Goal: Task Accomplishment & Management: Manage account settings

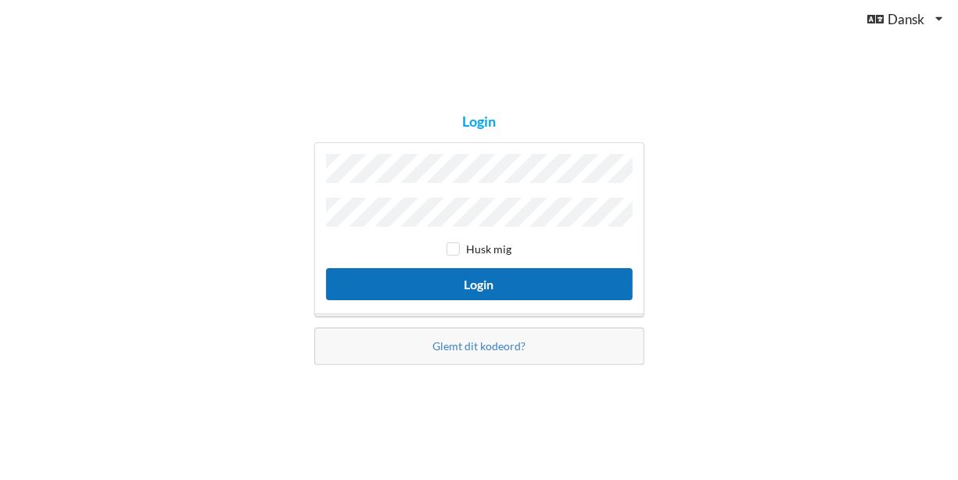
click at [477, 277] on button "Login" at bounding box center [479, 284] width 306 height 32
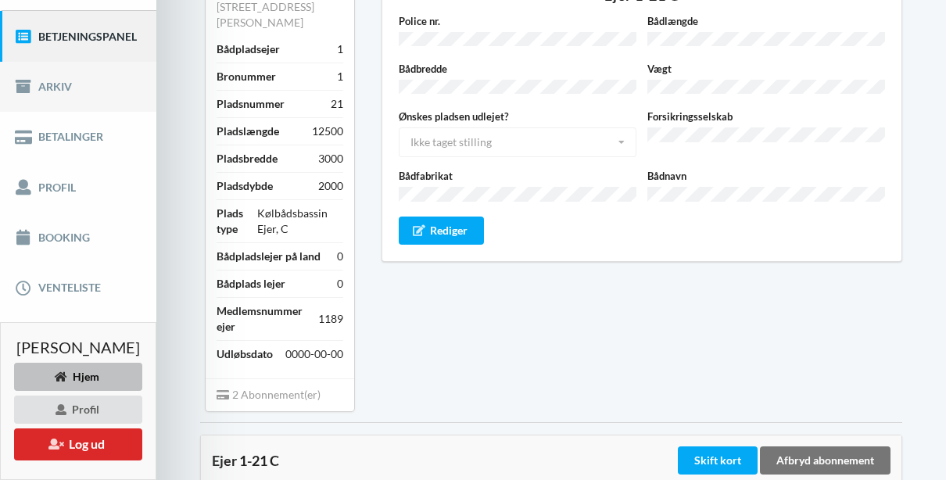
scroll to position [186, 0]
click at [74, 251] on link "Booking" at bounding box center [78, 237] width 156 height 50
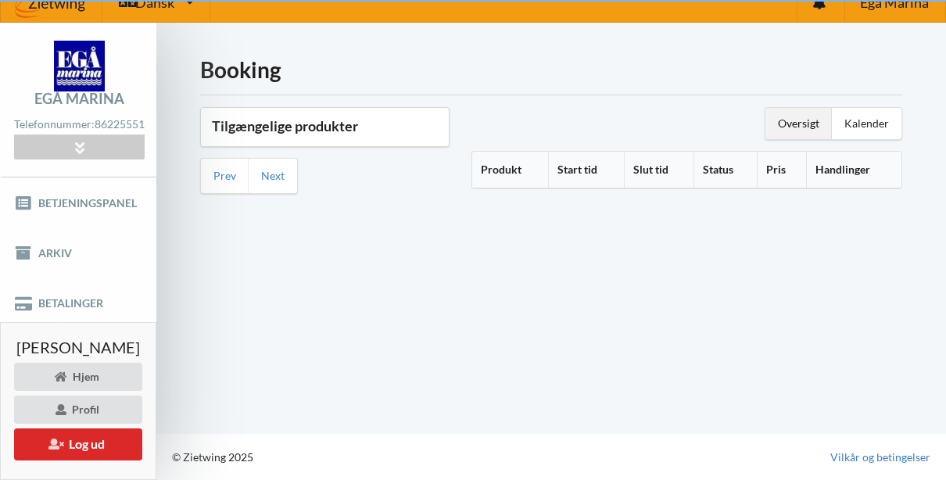
scroll to position [28, 0]
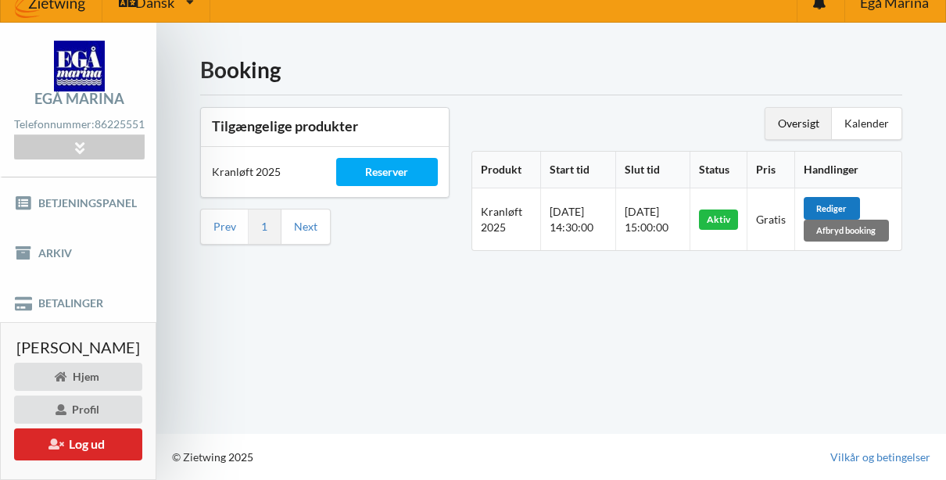
click at [838, 197] on div "Rediger" at bounding box center [832, 208] width 56 height 22
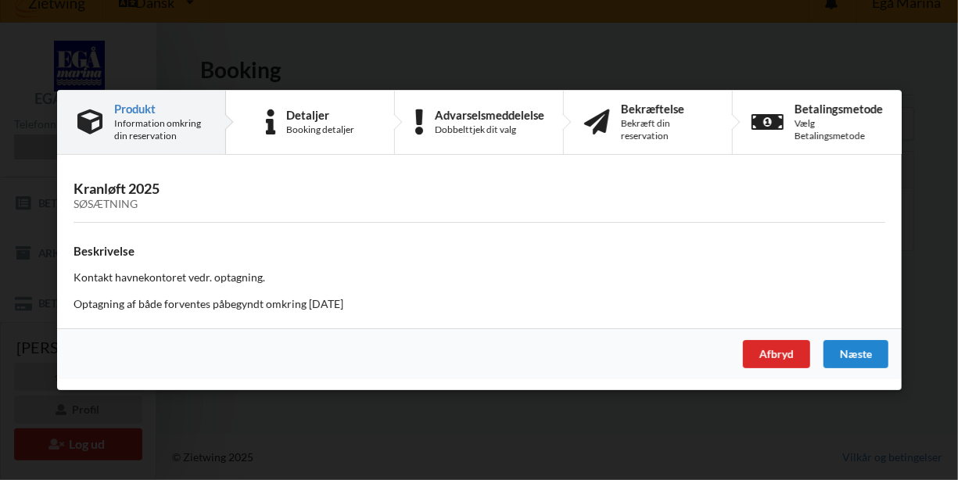
click at [881, 43] on div "Handelsbetingelser Ved at benytte dig af Virksomhedens juridiske navn services …" at bounding box center [479, 240] width 958 height 480
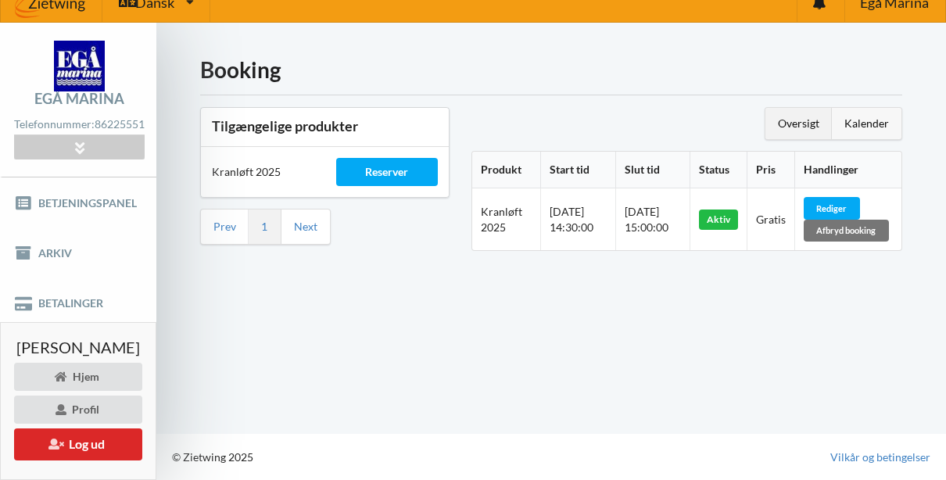
click at [859, 114] on div "Kalender" at bounding box center [867, 123] width 70 height 31
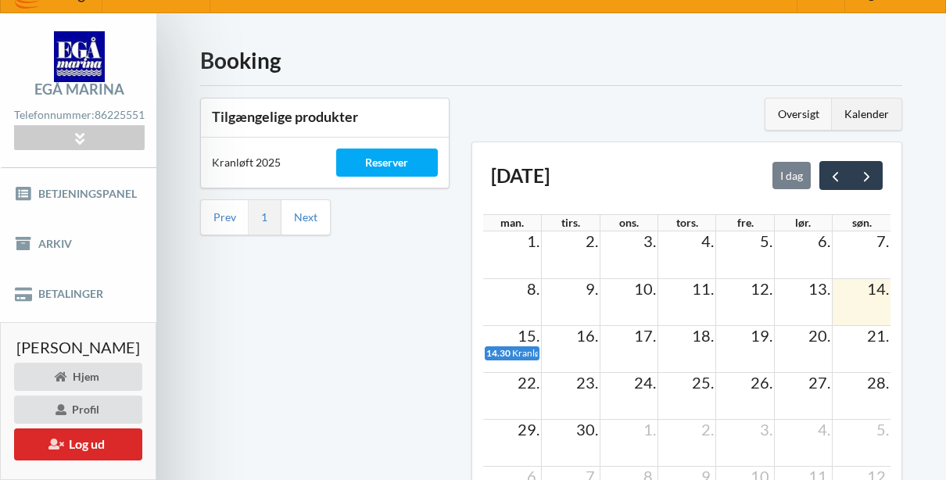
click at [784, 117] on div "Oversigt" at bounding box center [798, 113] width 66 height 31
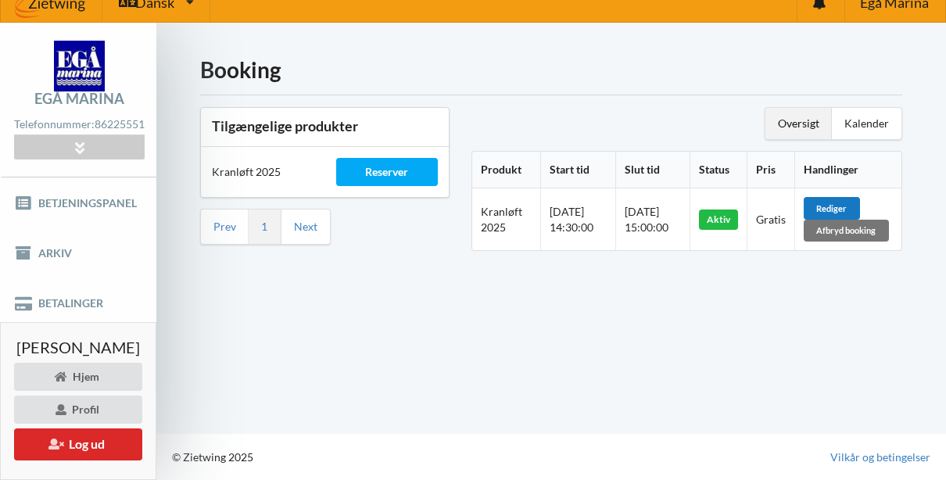
click at [846, 198] on div "Rediger" at bounding box center [832, 208] width 56 height 22
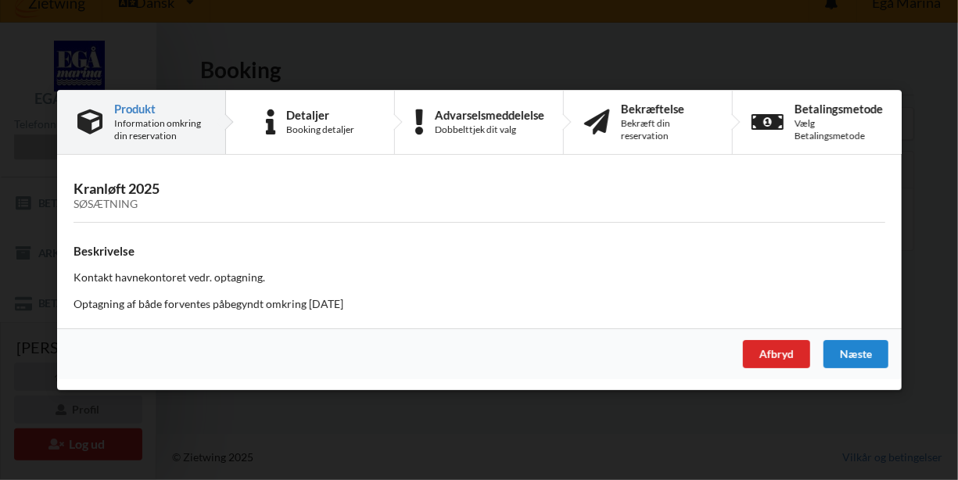
click at [866, 337] on div "Afbryd [GEOGRAPHIC_DATA]" at bounding box center [479, 353] width 844 height 51
click at [852, 357] on div "Næste" at bounding box center [854, 354] width 65 height 28
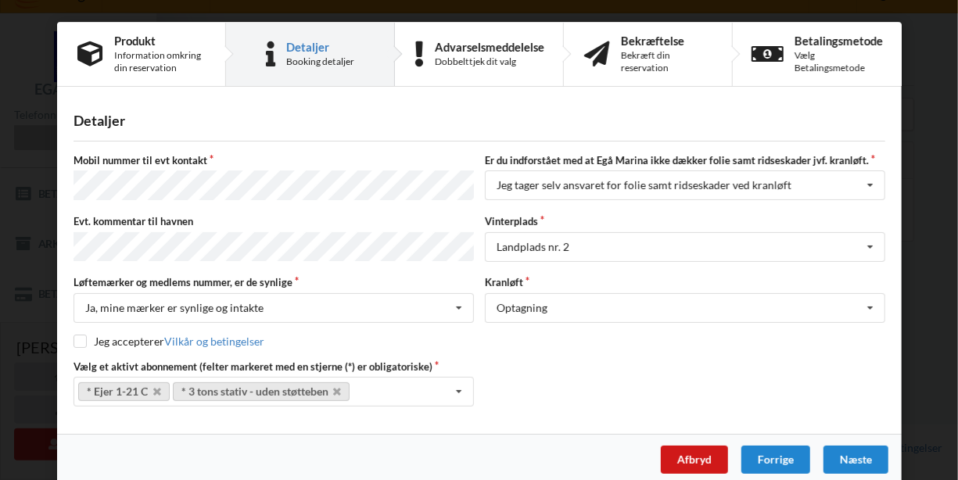
click at [673, 456] on div "Afbryd" at bounding box center [693, 460] width 67 height 28
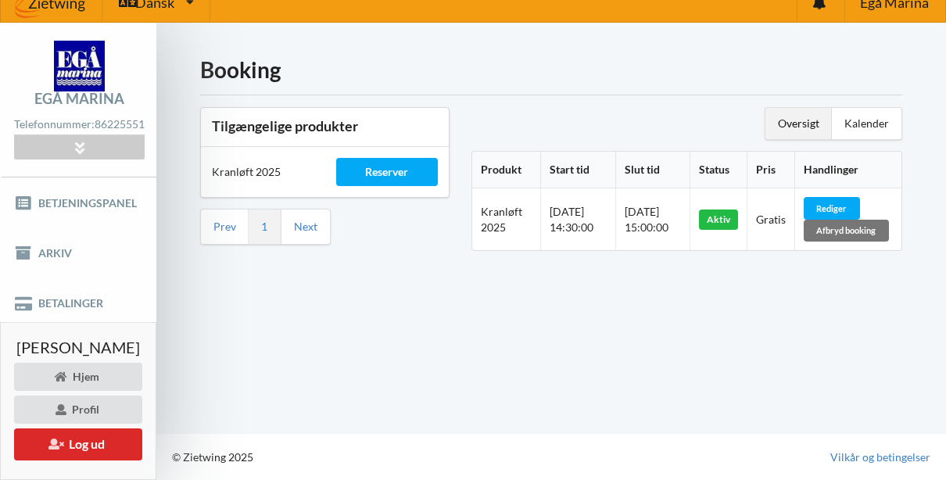
click at [802, 113] on div "Oversigt" at bounding box center [798, 123] width 66 height 31
click at [856, 222] on div "Afbryd booking" at bounding box center [846, 231] width 85 height 22
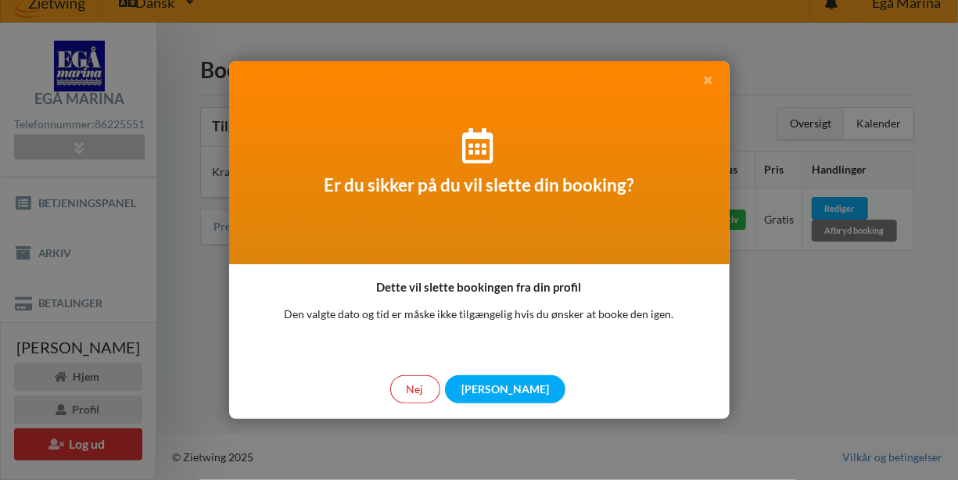
click at [712, 77] on icon at bounding box center [707, 78] width 13 height 11
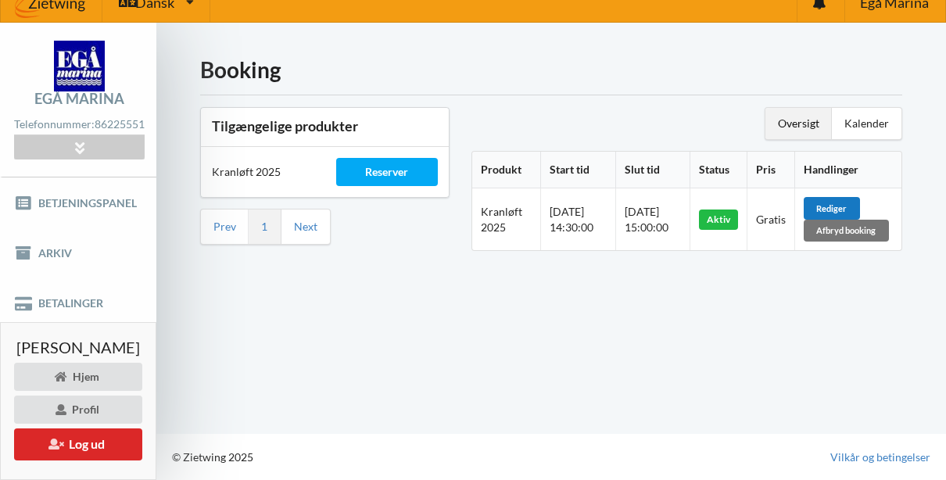
click at [842, 198] on div "Rediger" at bounding box center [832, 208] width 56 height 22
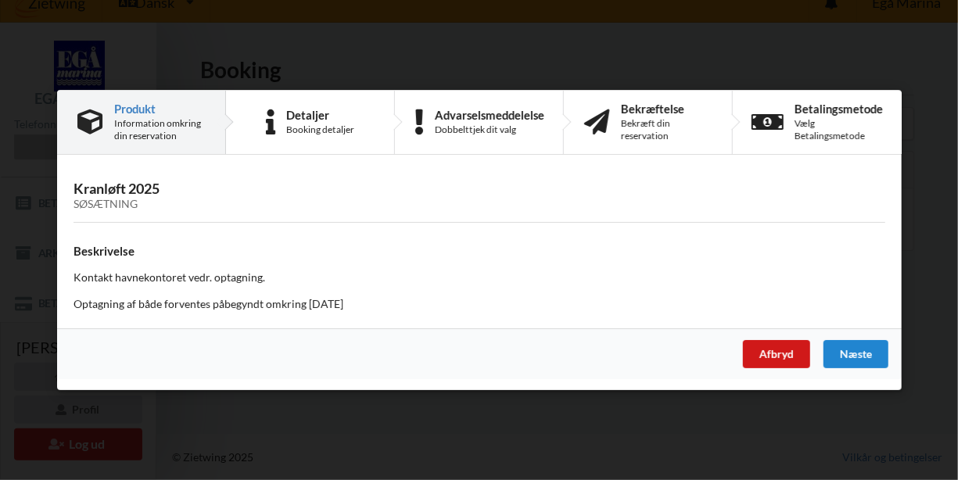
click at [768, 353] on div "Afbryd" at bounding box center [775, 354] width 67 height 28
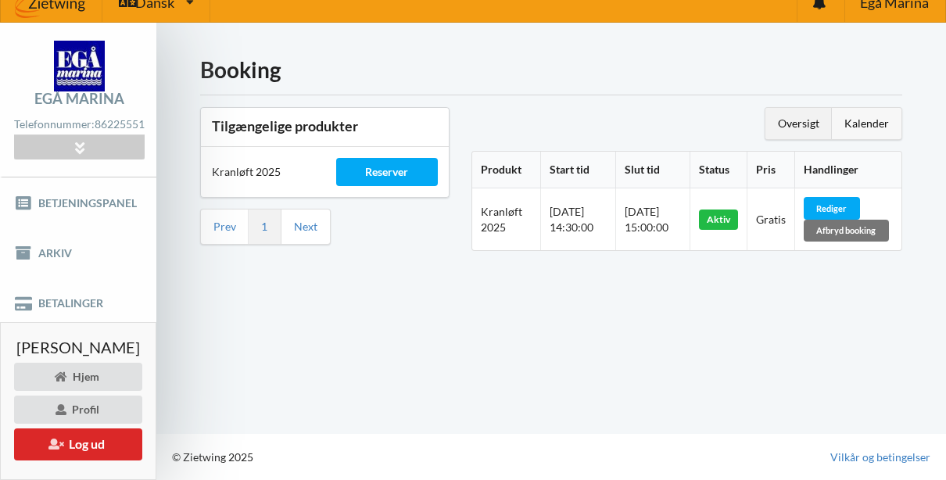
click at [856, 108] on div "Kalender" at bounding box center [867, 123] width 70 height 31
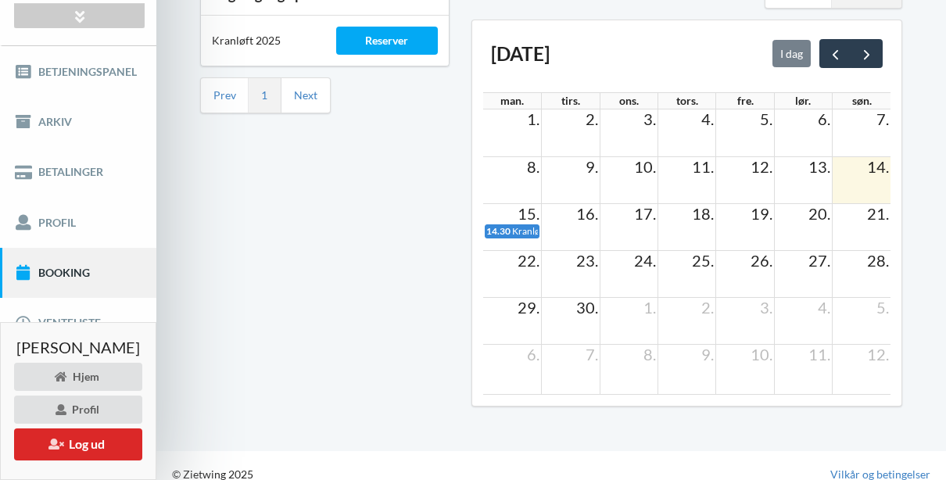
scroll to position [150, 0]
click at [360, 169] on div "Tilgængelige produkter Kranløft 2025 Reserver Prev 1 Next" at bounding box center [324, 196] width 271 height 463
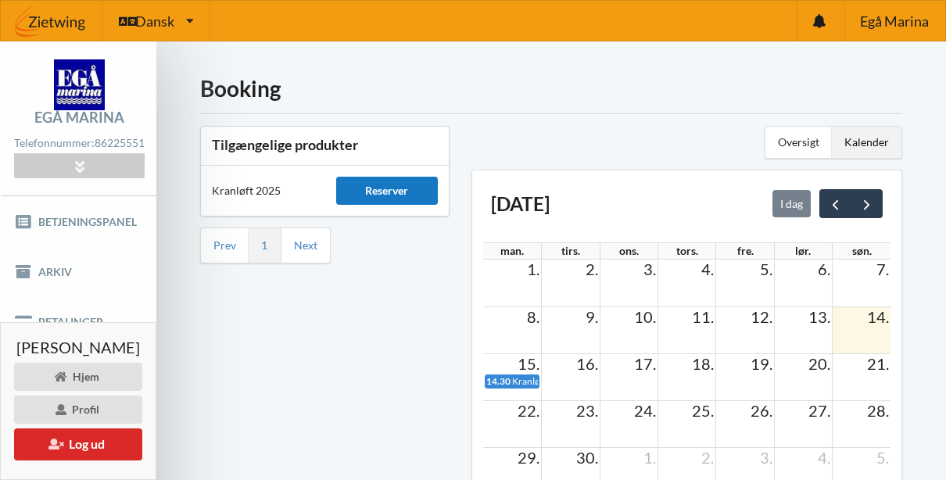
click at [413, 185] on div "Reserver" at bounding box center [387, 191] width 102 height 28
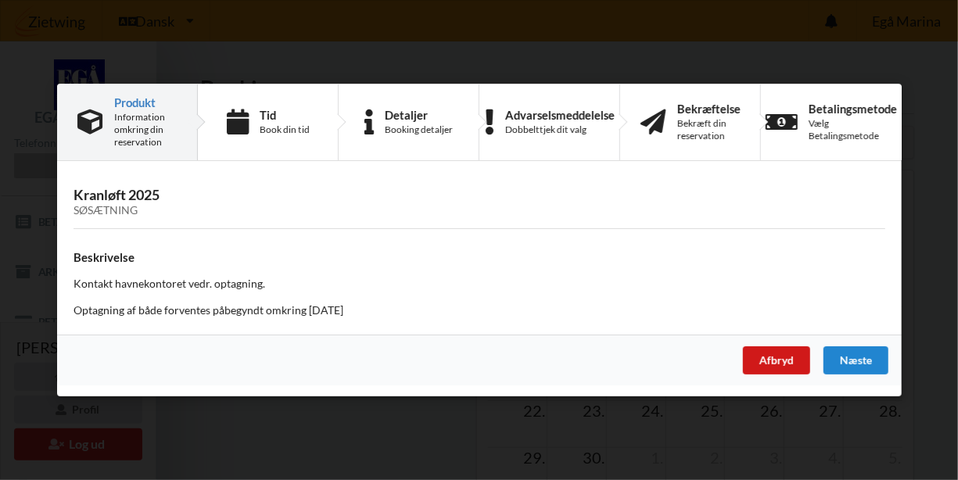
click at [767, 370] on div "Afbryd" at bounding box center [775, 360] width 67 height 28
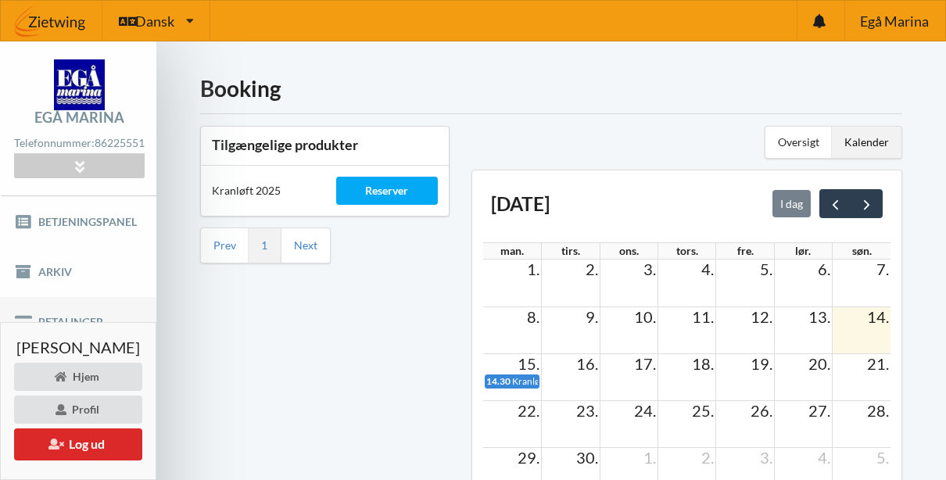
scroll to position [163, 0]
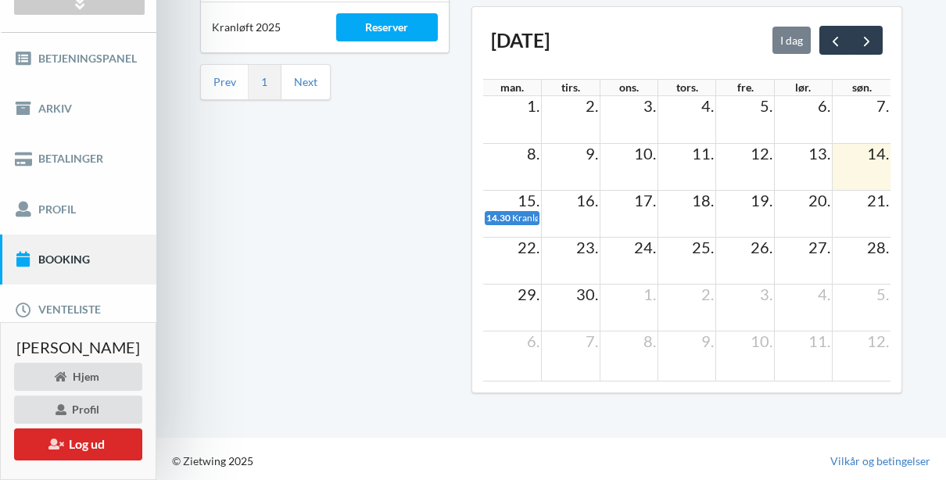
click at [90, 267] on link "Booking" at bounding box center [78, 259] width 156 height 50
click at [515, 162] on td at bounding box center [512, 166] width 58 height 47
click at [342, 226] on div "Tilgængelige produkter Kranløft 2025 Reserver Prev 1 Next" at bounding box center [324, 183] width 271 height 463
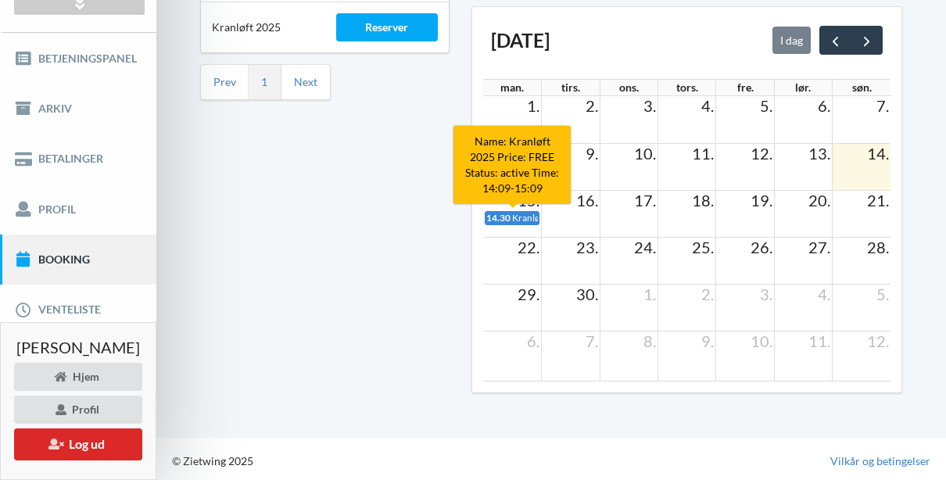
click at [517, 212] on span "Kranløft 2025" at bounding box center [541, 218] width 58 height 12
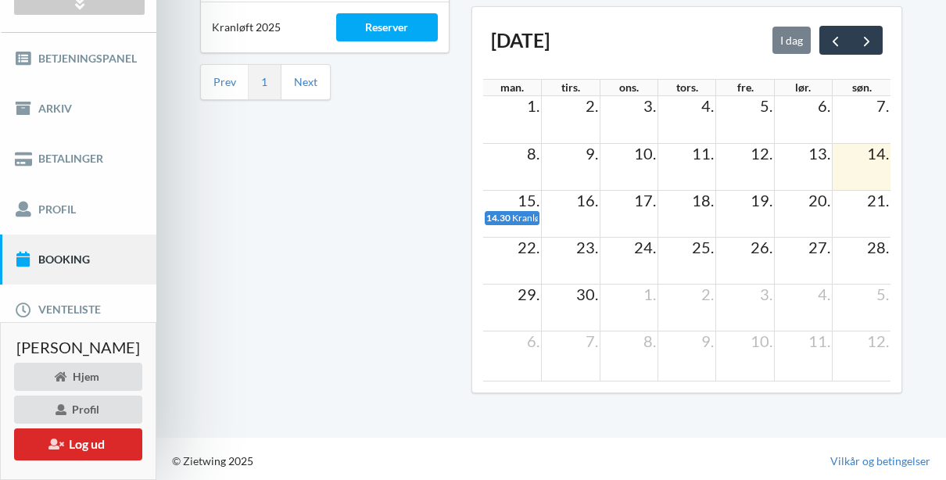
click at [451, 188] on div "Tilgængelige produkter Kranløft 2025 Reserver Prev 1 Next" at bounding box center [324, 183] width 271 height 463
click at [49, 233] on link "Profil" at bounding box center [78, 209] width 156 height 50
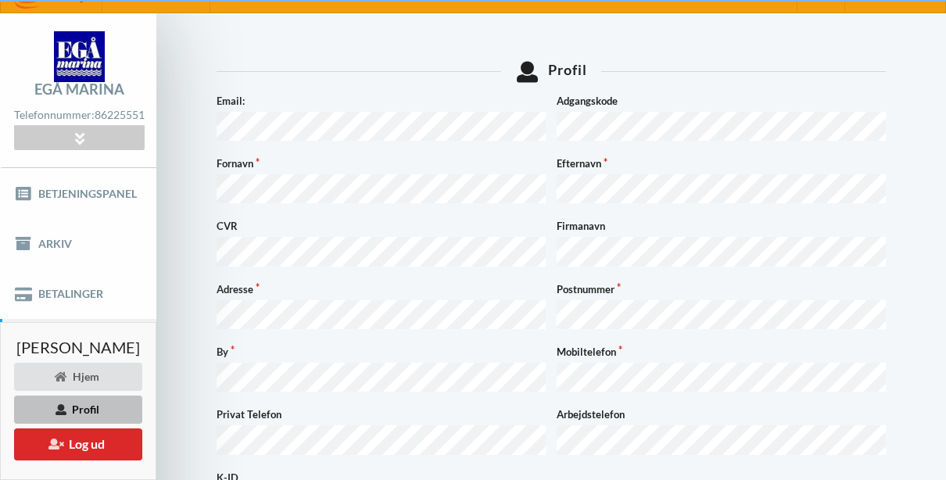
scroll to position [163, 0]
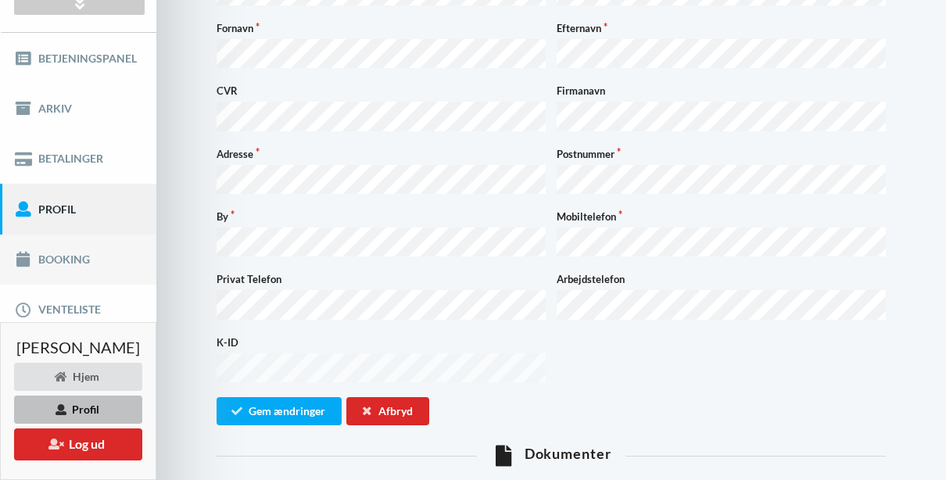
click at [79, 284] on link "Booking" at bounding box center [78, 259] width 156 height 50
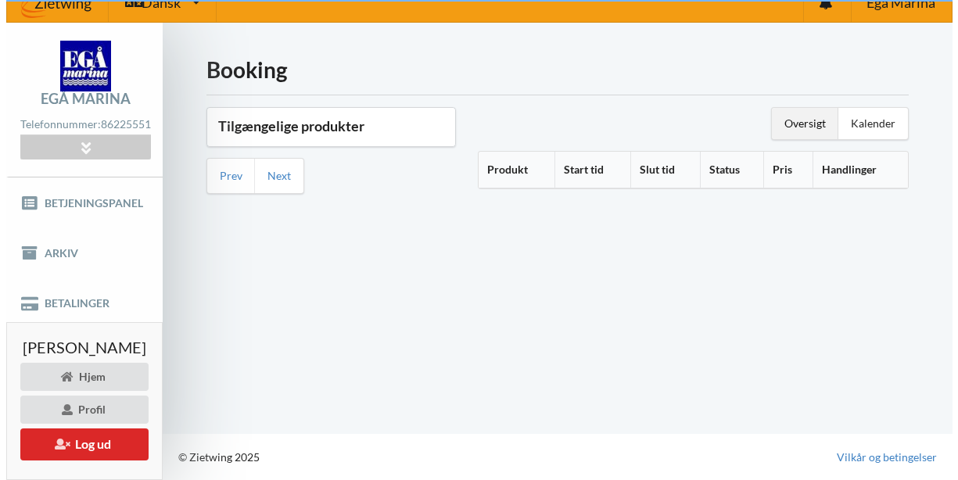
scroll to position [28, 0]
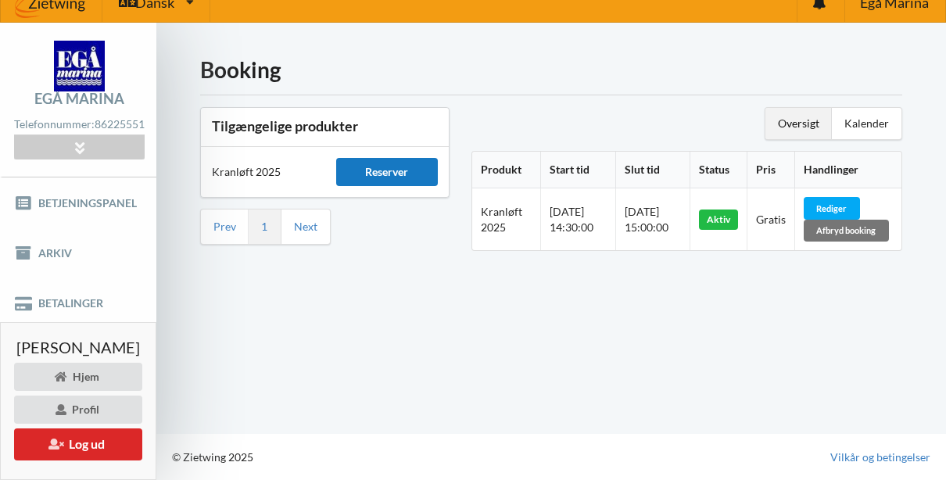
click at [394, 161] on div "Reserver" at bounding box center [387, 172] width 102 height 28
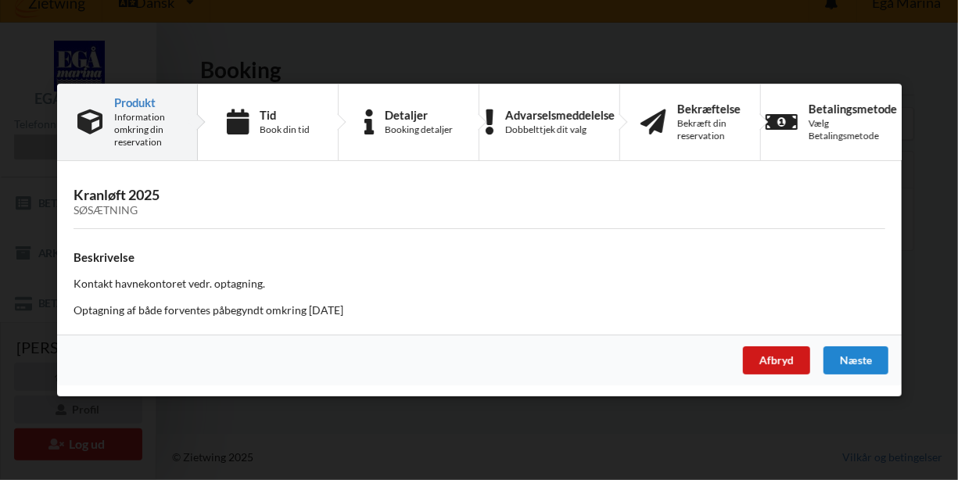
click at [788, 359] on div "Afbryd" at bounding box center [775, 360] width 67 height 28
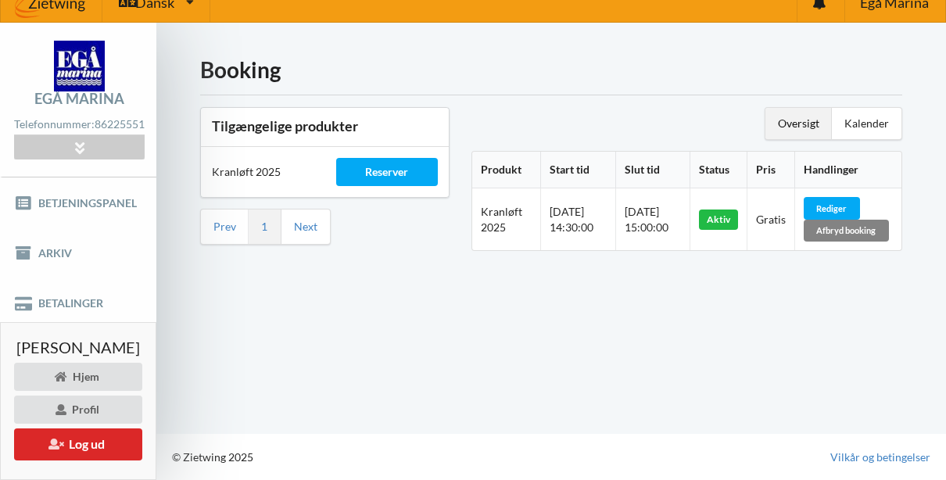
click at [854, 227] on div "Afbryd booking" at bounding box center [846, 231] width 85 height 22
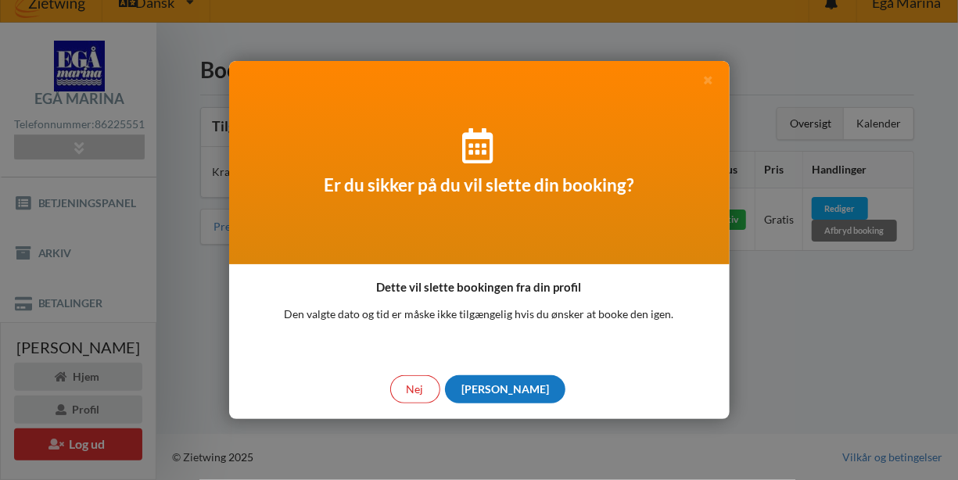
click at [500, 392] on div "[PERSON_NAME]" at bounding box center [505, 389] width 120 height 28
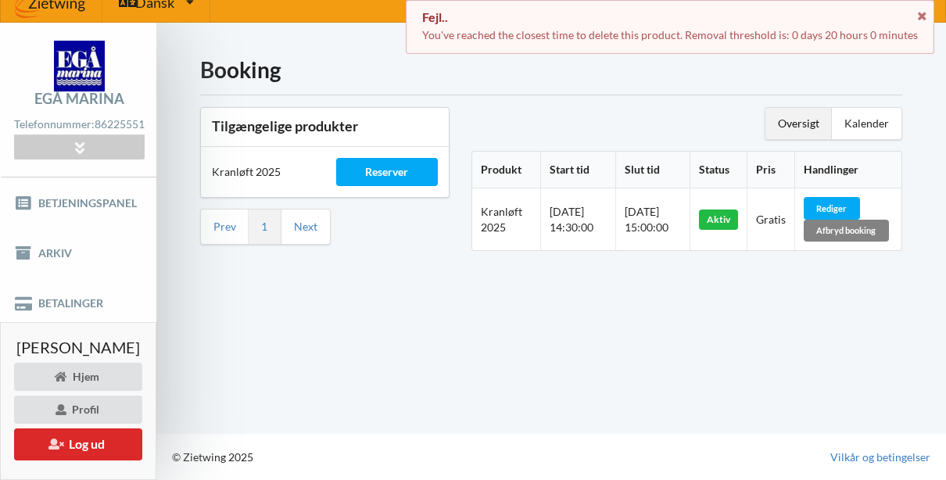
click at [850, 227] on div "Afbryd booking" at bounding box center [846, 231] width 85 height 22
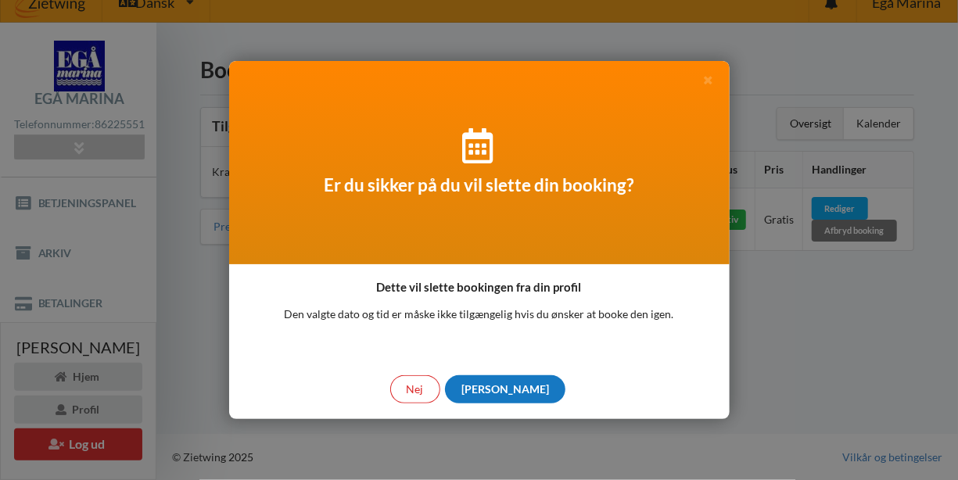
click at [500, 389] on div "[PERSON_NAME]" at bounding box center [505, 389] width 120 height 28
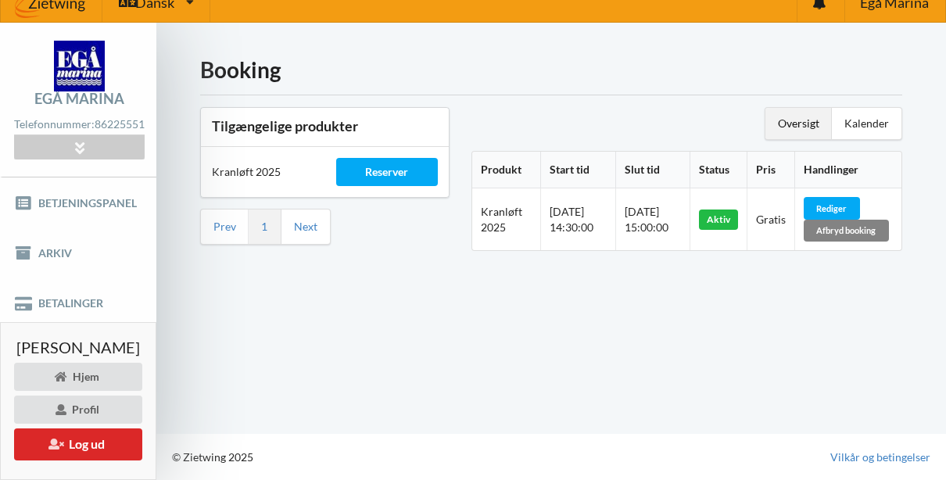
click at [838, 221] on div "Afbryd booking" at bounding box center [846, 231] width 85 height 22
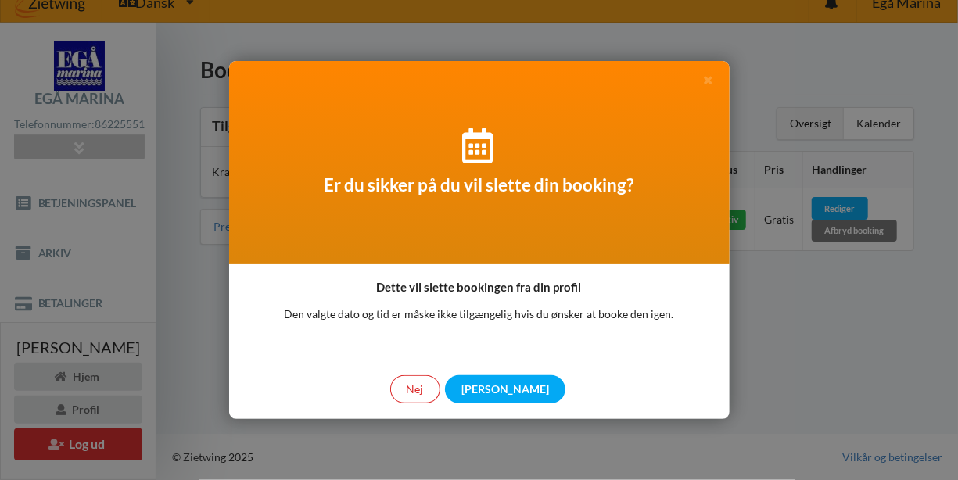
click at [515, 373] on div "Nej Ja" at bounding box center [479, 389] width 500 height 59
click at [512, 385] on div "[PERSON_NAME]" at bounding box center [505, 389] width 120 height 28
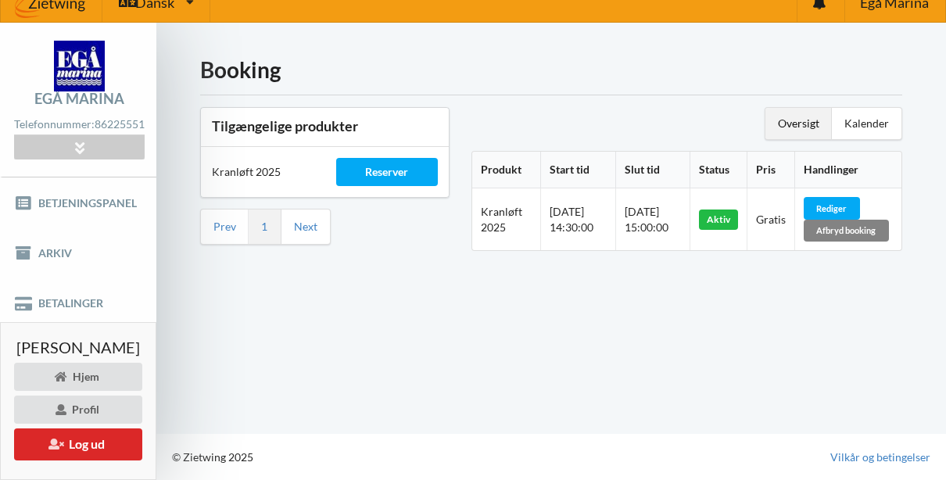
click at [864, 220] on div "Afbryd booking" at bounding box center [846, 231] width 85 height 22
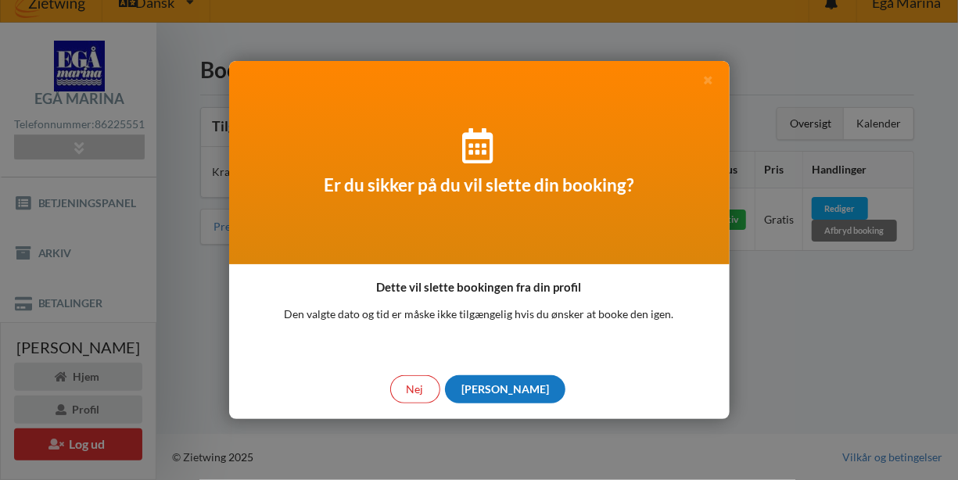
click at [509, 389] on div "[PERSON_NAME]" at bounding box center [505, 389] width 120 height 28
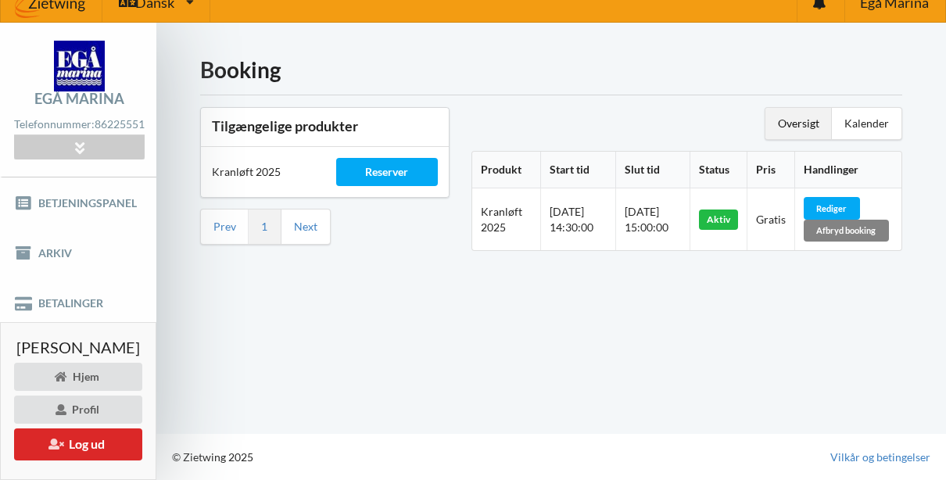
click at [843, 224] on div "Afbryd booking" at bounding box center [846, 231] width 85 height 22
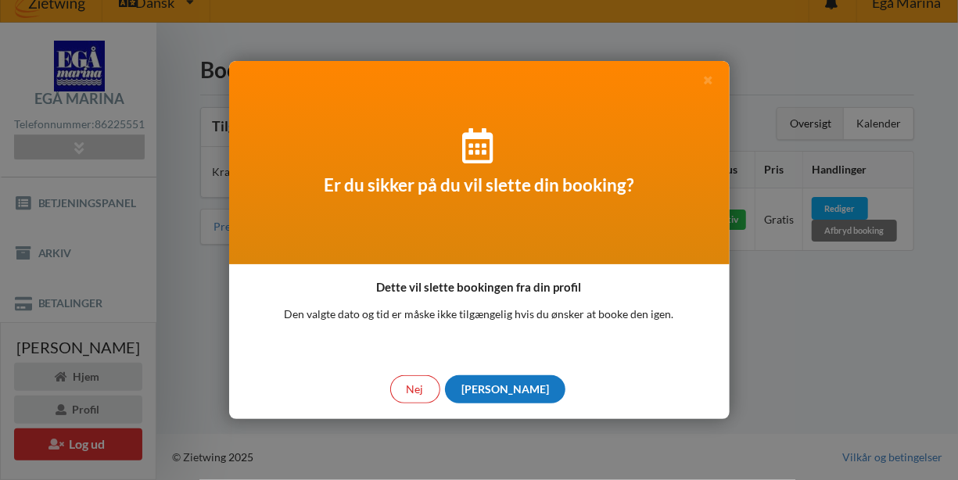
click at [507, 388] on div "[PERSON_NAME]" at bounding box center [505, 389] width 120 height 28
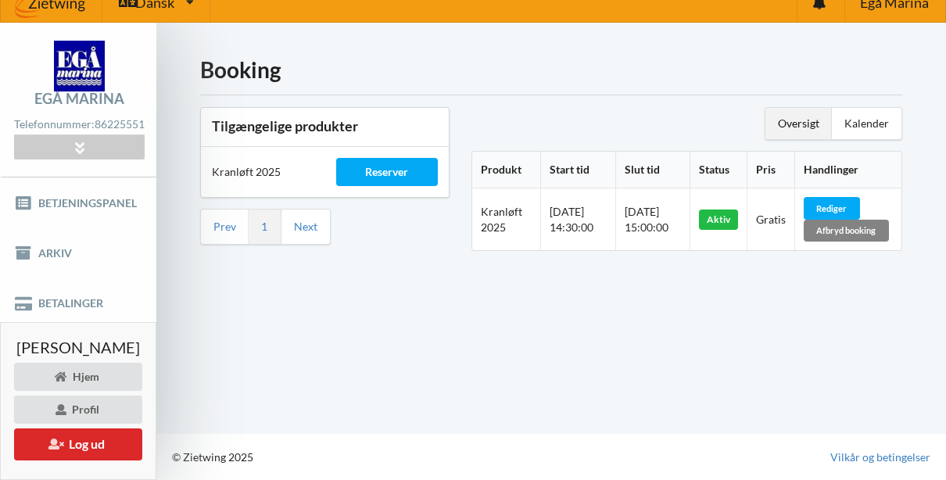
click at [823, 222] on div "Afbryd booking" at bounding box center [846, 231] width 85 height 22
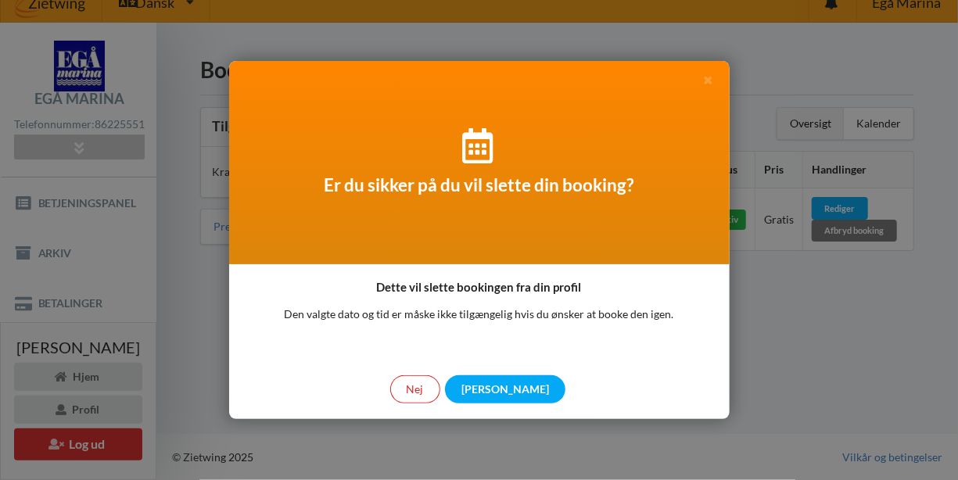
drag, startPoint x: 823, startPoint y: 222, endPoint x: 652, endPoint y: 288, distance: 183.3
click at [652, 288] on div "Er du sikker på du vil slette din booking? Dette vil slette bookingen fra din p…" at bounding box center [479, 240] width 958 height 480
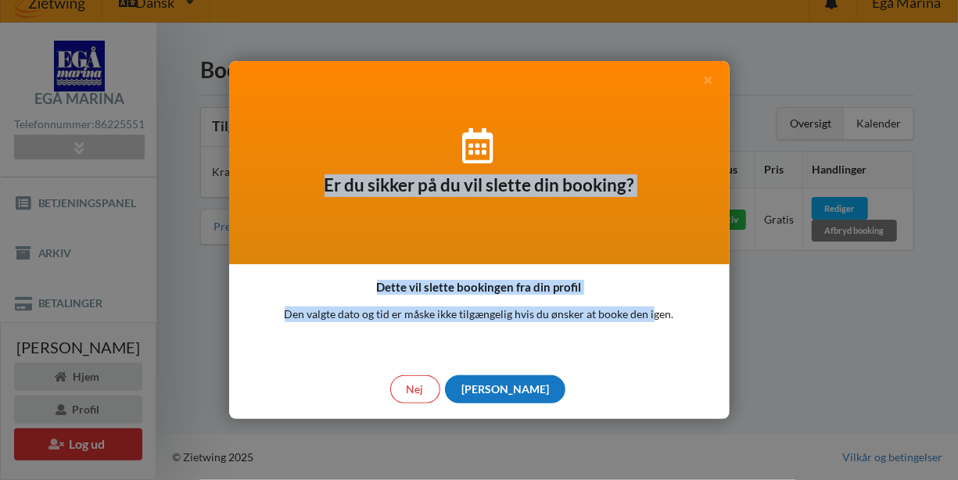
click at [507, 392] on div "[PERSON_NAME]" at bounding box center [505, 389] width 120 height 28
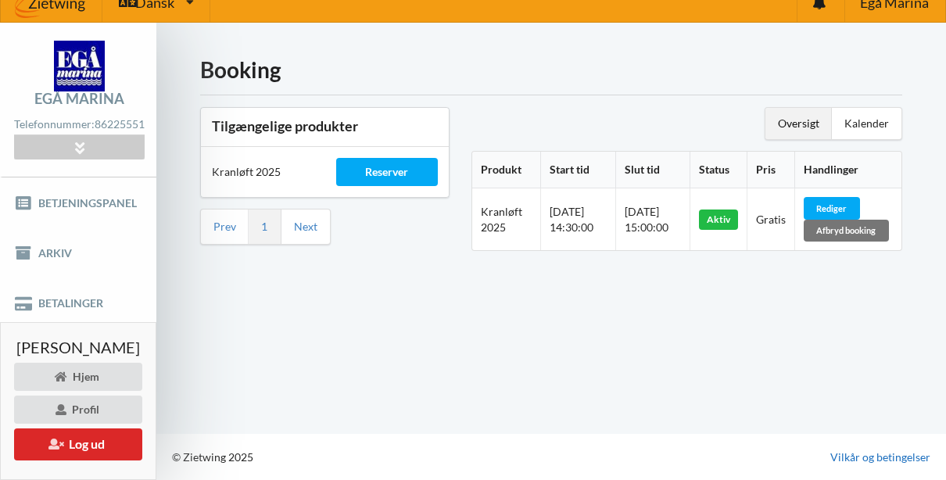
click at [906, 460] on link "Vilkår og betingelser" at bounding box center [880, 457] width 100 height 16
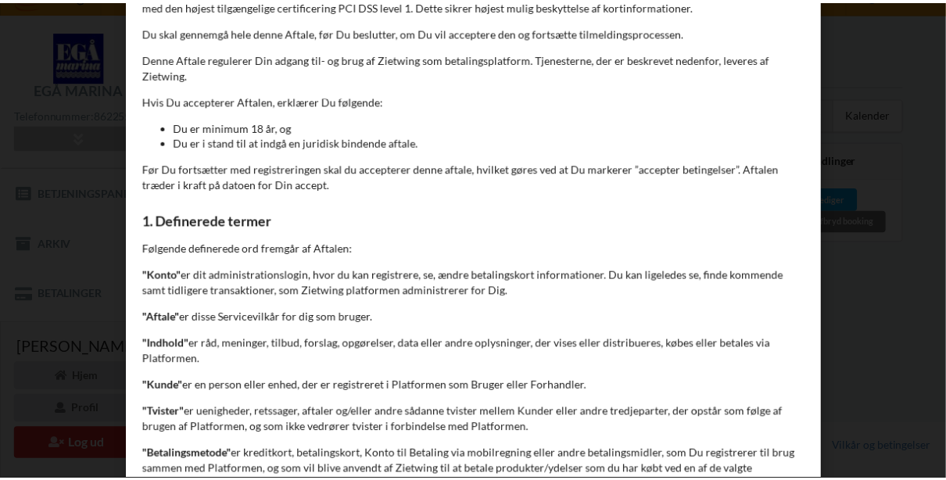
scroll to position [0, 0]
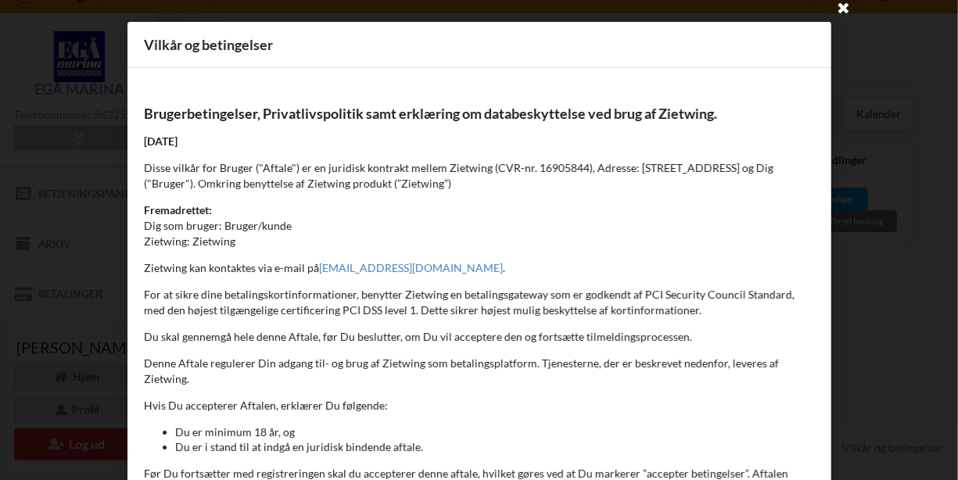
click at [840, 3] on icon at bounding box center [843, 7] width 25 height 25
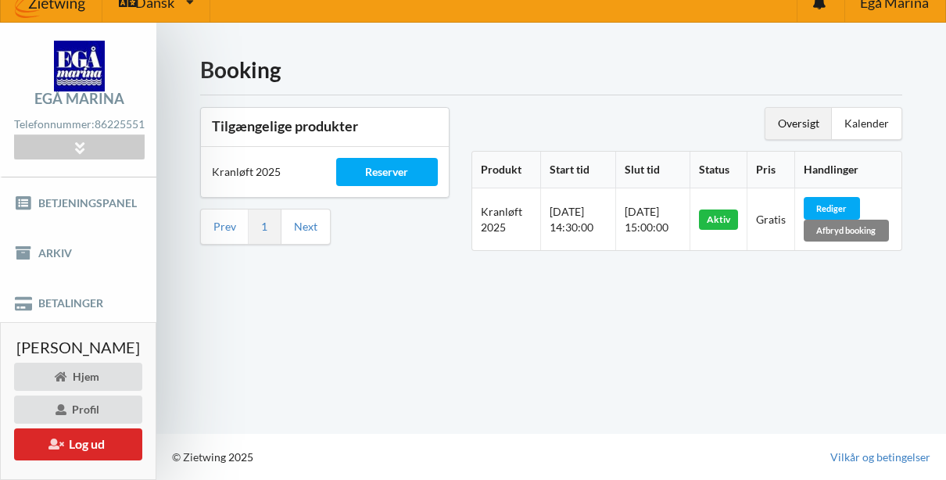
click at [856, 220] on div "Afbryd booking" at bounding box center [846, 231] width 85 height 22
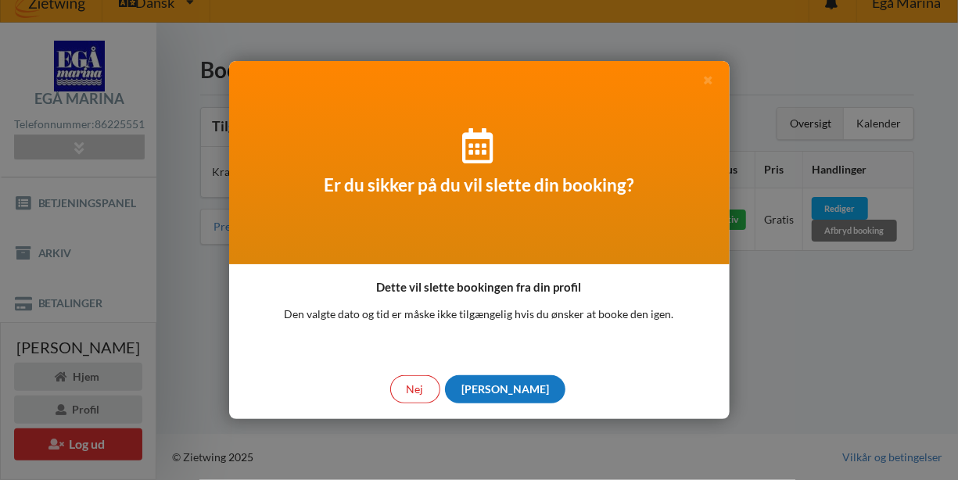
click at [496, 392] on div "[PERSON_NAME]" at bounding box center [505, 389] width 120 height 28
